Goal: Task Accomplishment & Management: Manage account settings

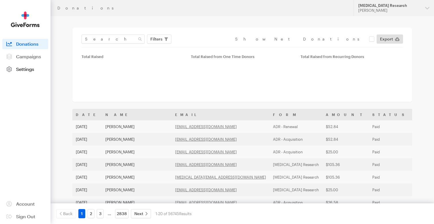
click at [23, 68] on span "Settings" at bounding box center [25, 68] width 18 height 5
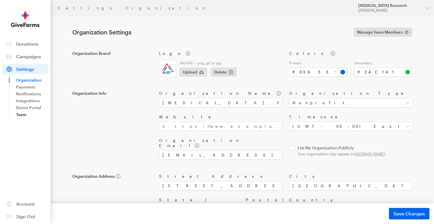
click at [19, 116] on link "Team" at bounding box center [32, 114] width 32 height 7
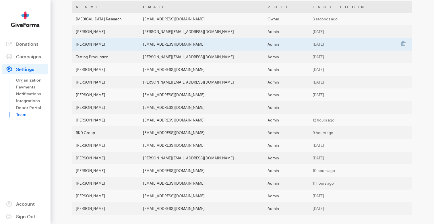
scroll to position [61, 0]
